Goal: Information Seeking & Learning: Learn about a topic

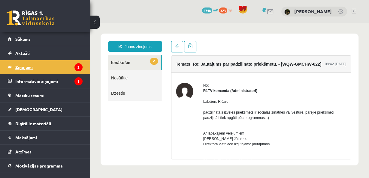
scroll to position [24, 0]
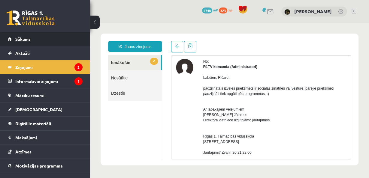
click at [26, 37] on span "Sākums" at bounding box center [22, 38] width 15 height 5
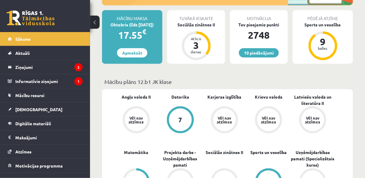
scroll to position [48, 0]
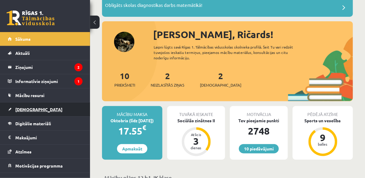
click at [49, 109] on link "[DEMOGRAPHIC_DATA]" at bounding box center [45, 110] width 75 height 14
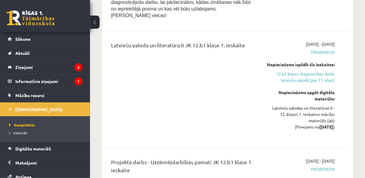
scroll to position [408, 0]
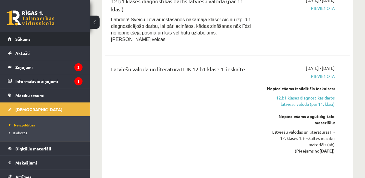
click at [49, 32] on link "Sākums" at bounding box center [45, 39] width 75 height 14
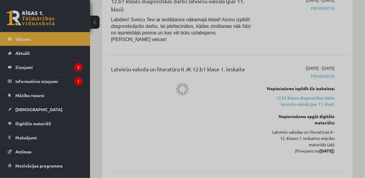
scroll to position [504, 0]
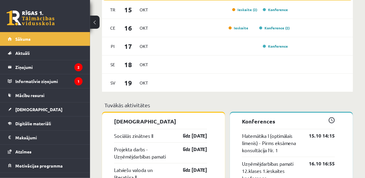
scroll to position [408, 0]
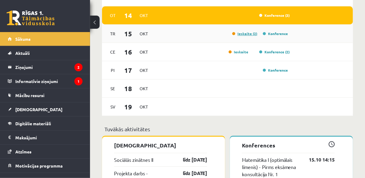
click at [246, 35] on link "Ieskaite (2)" at bounding box center [244, 33] width 25 height 5
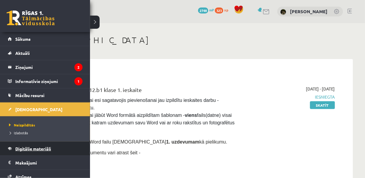
click at [37, 149] on span "Digitālie materiāli" at bounding box center [33, 148] width 36 height 5
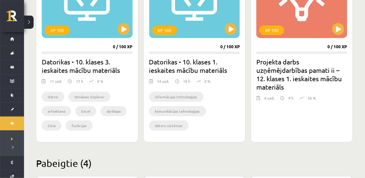
scroll to position [528, 0]
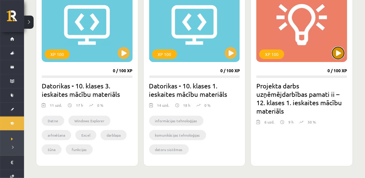
click at [339, 56] on button at bounding box center [338, 53] width 12 height 12
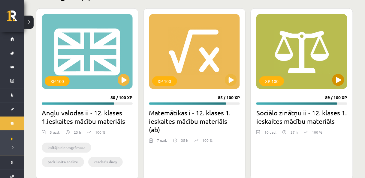
scroll to position [696, 0]
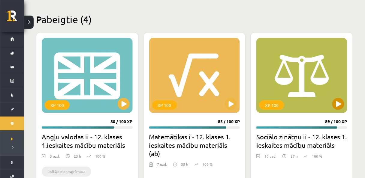
click at [327, 105] on div "XP 100" at bounding box center [301, 75] width 91 height 75
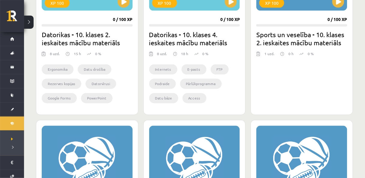
drag, startPoint x: 217, startPoint y: 76, endPoint x: 220, endPoint y: 112, distance: 35.2
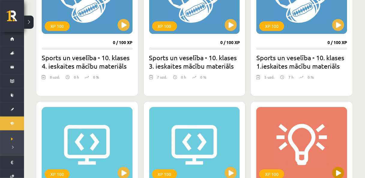
scroll to position [432, 0]
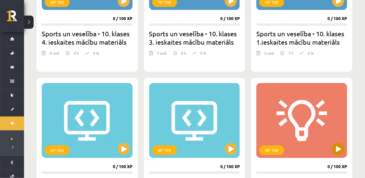
click at [342, 143] on div "XP 100" at bounding box center [301, 120] width 91 height 75
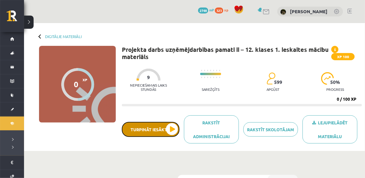
click at [151, 131] on button "Turpināt iesākto" at bounding box center [151, 129] width 58 height 15
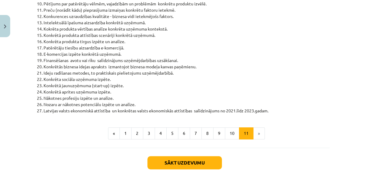
scroll to position [312, 0]
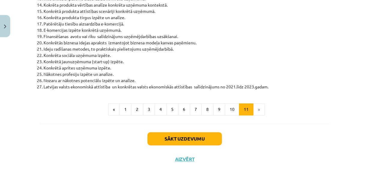
click at [208, 130] on div "Sākt uzdevumu Aizvērt" at bounding box center [185, 145] width 290 height 42
click at [209, 133] on button "Sākt uzdevumu" at bounding box center [184, 138] width 74 height 13
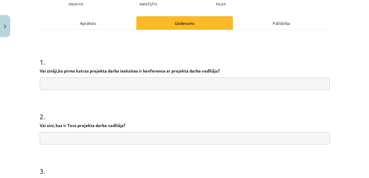
scroll to position [120, 0]
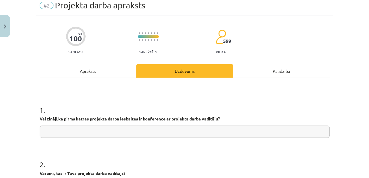
click at [109, 69] on div "Apraksts" at bounding box center [88, 70] width 97 height 13
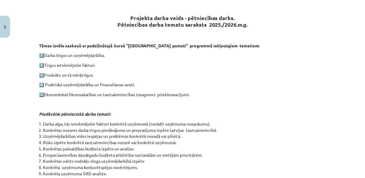
scroll to position [0, 0]
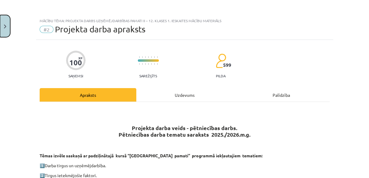
click at [0, 29] on button "Close" at bounding box center [5, 26] width 10 height 22
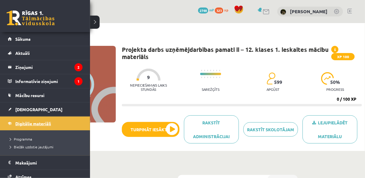
click at [22, 122] on span "Digitālie materiāli" at bounding box center [33, 123] width 36 height 5
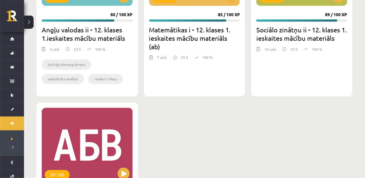
scroll to position [755, 0]
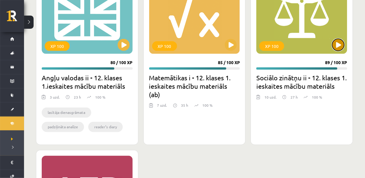
click at [337, 43] on button at bounding box center [338, 45] width 12 height 12
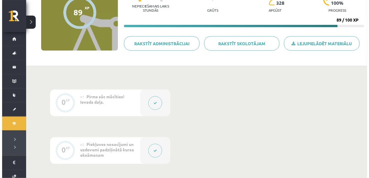
scroll to position [120, 0]
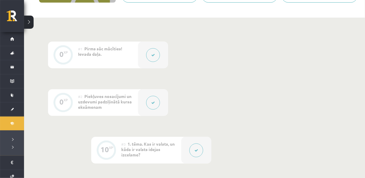
click at [156, 102] on button at bounding box center [153, 103] width 14 height 14
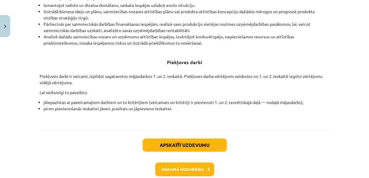
scroll to position [264, 0]
